Goal: Check status: Check status

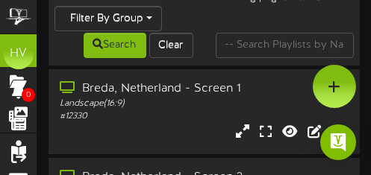
scroll to position [61, 0]
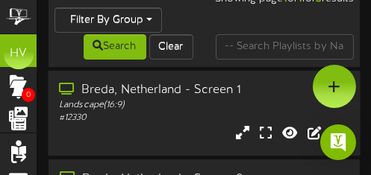
click at [105, 87] on div "Breda, Netherland - Screen 1" at bounding box center [204, 90] width 290 height 17
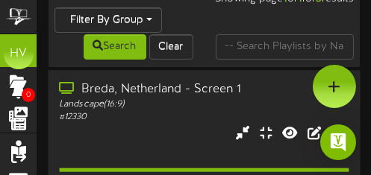
click at [105, 87] on div "Breda, Netherland - Screen 1" at bounding box center [204, 89] width 290 height 17
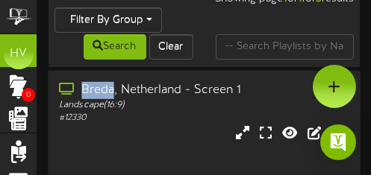
click at [105, 87] on div "Breda, Netherland - Screen 1" at bounding box center [204, 90] width 290 height 17
